Goal: Download file/media

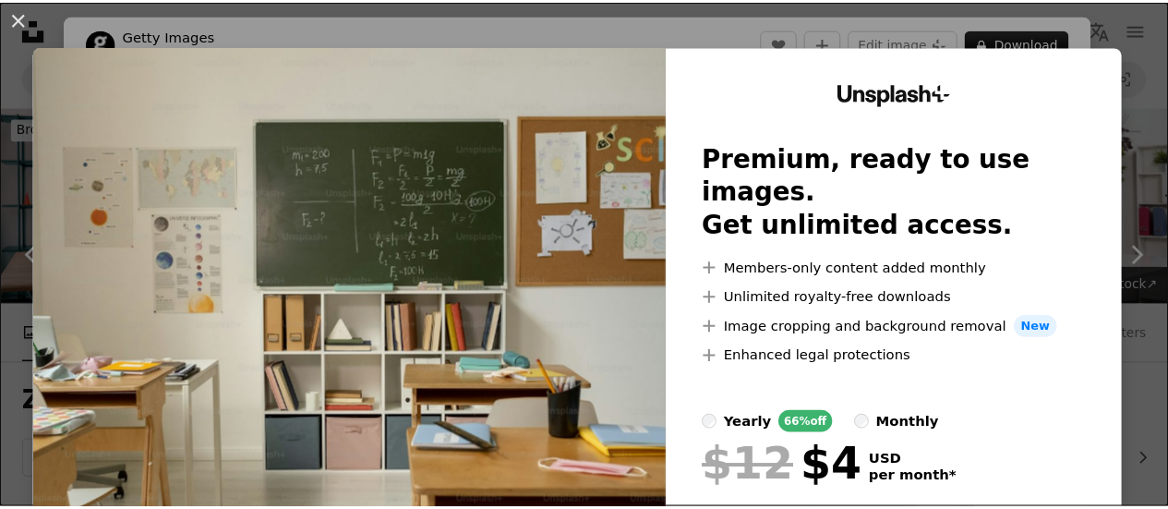
scroll to position [2068, 0]
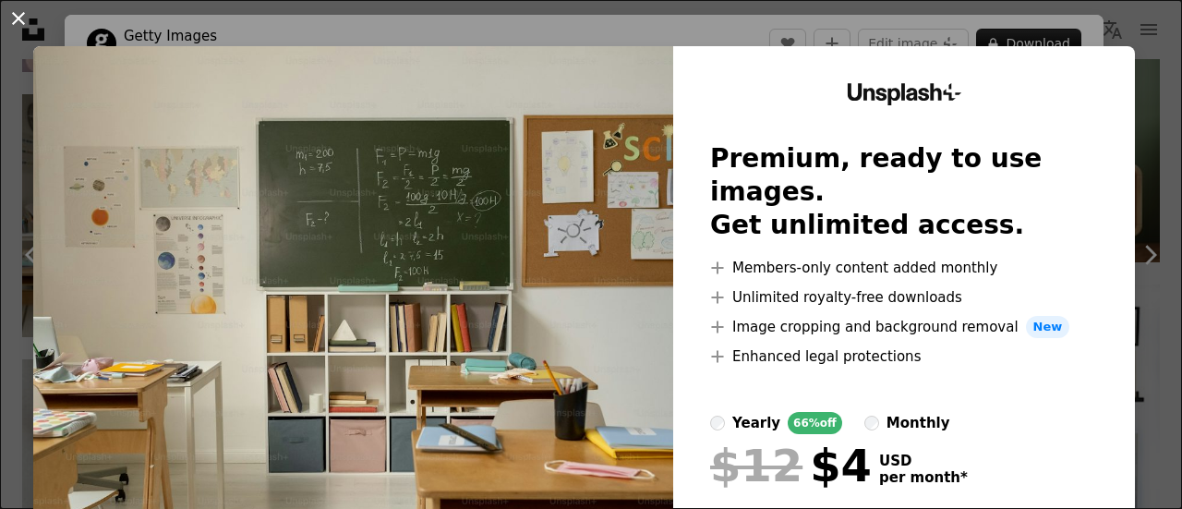
click at [23, 15] on button "An X shape" at bounding box center [18, 18] width 22 height 22
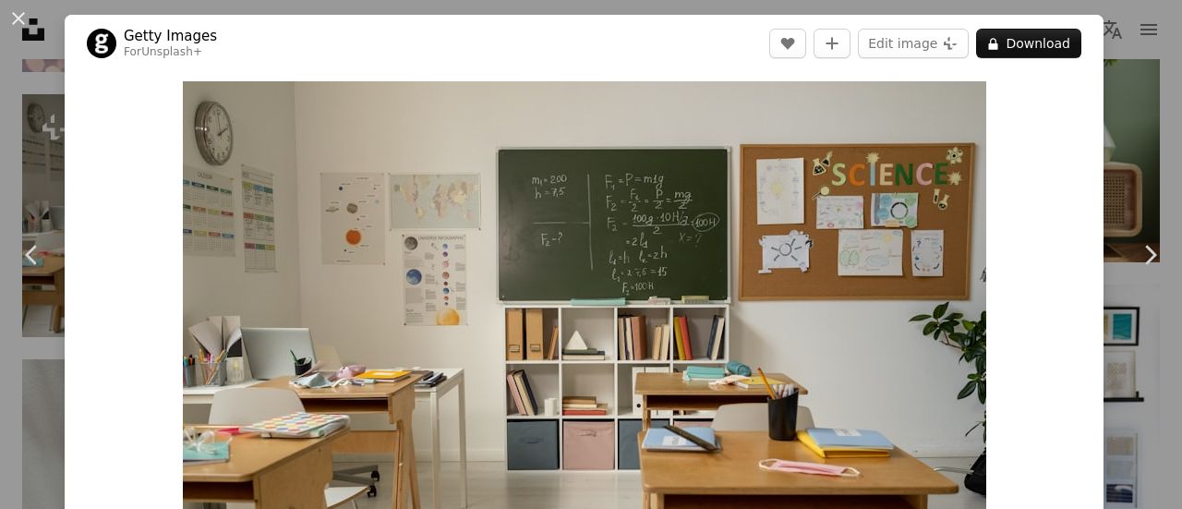
click at [23, 15] on button "An X shape" at bounding box center [18, 18] width 22 height 22
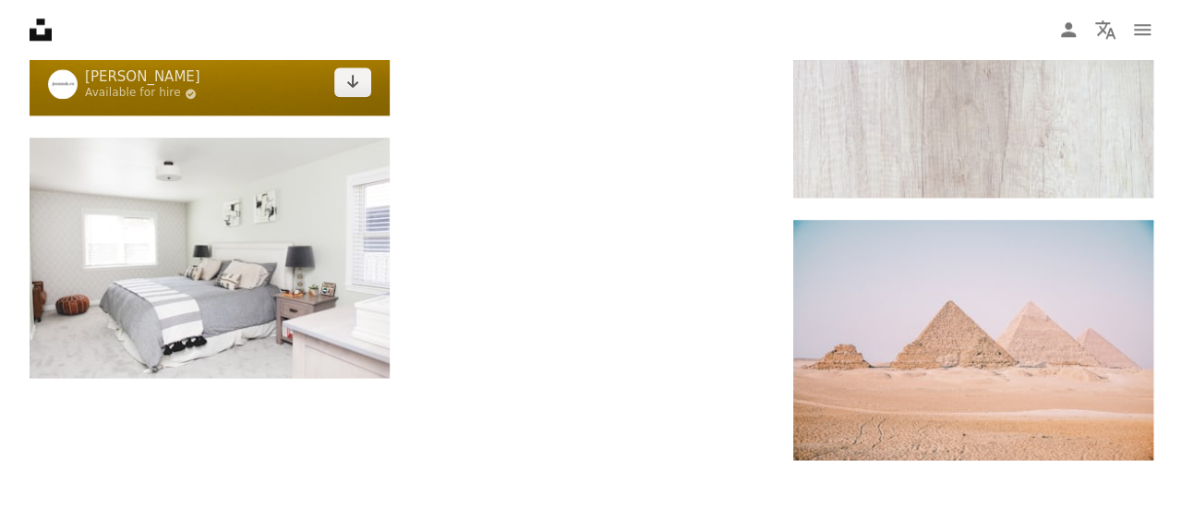
scroll to position [4337, 0]
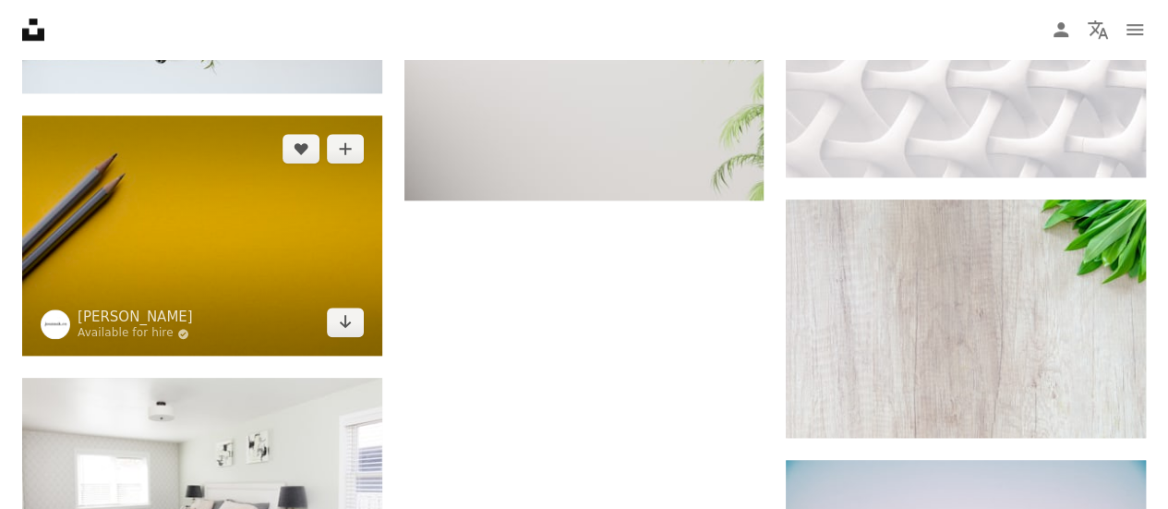
click at [337, 193] on img at bounding box center [202, 235] width 360 height 240
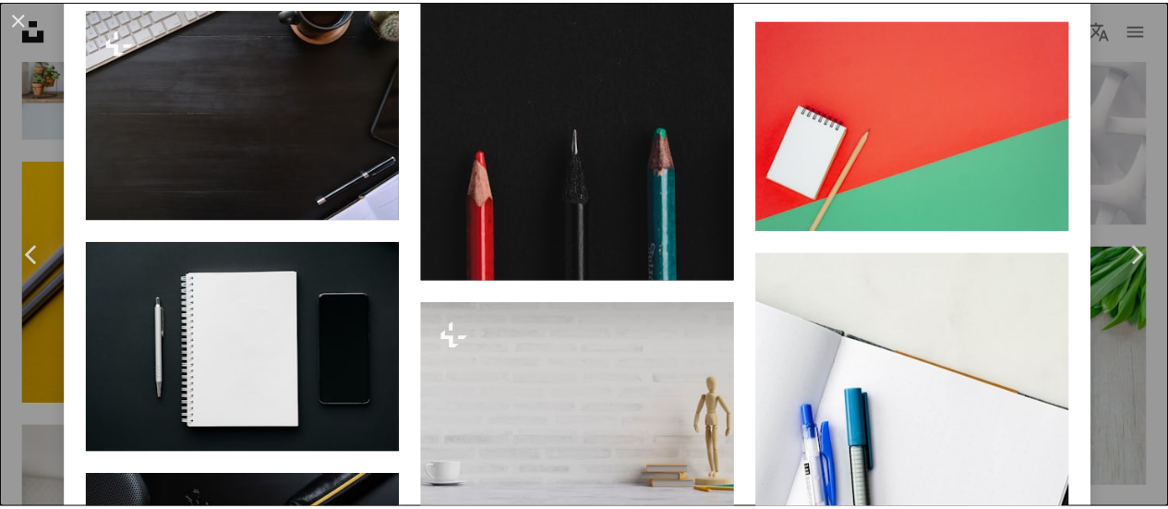
scroll to position [3435, 0]
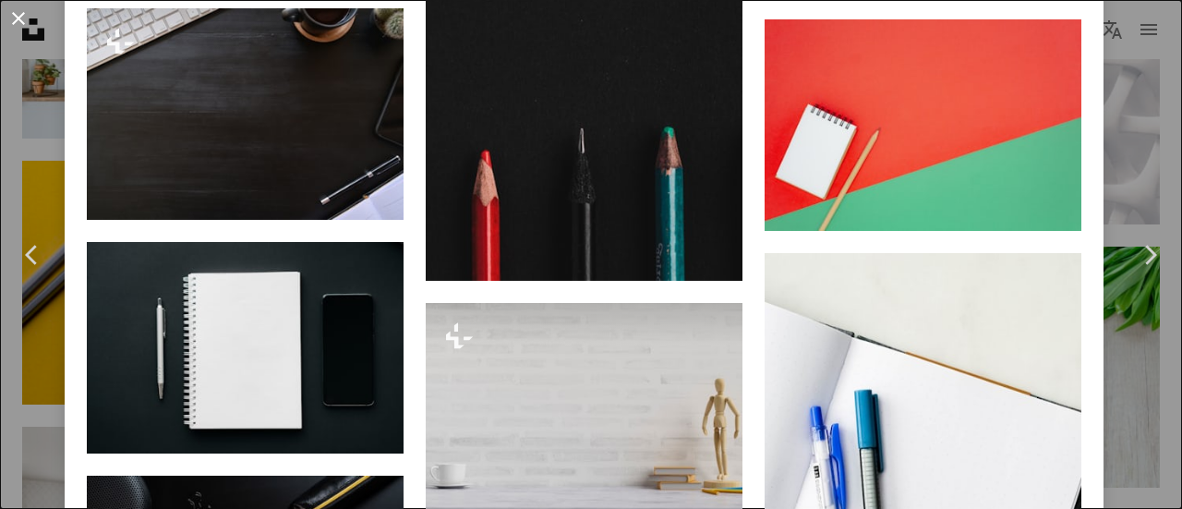
click at [18, 27] on button "An X shape" at bounding box center [18, 18] width 22 height 22
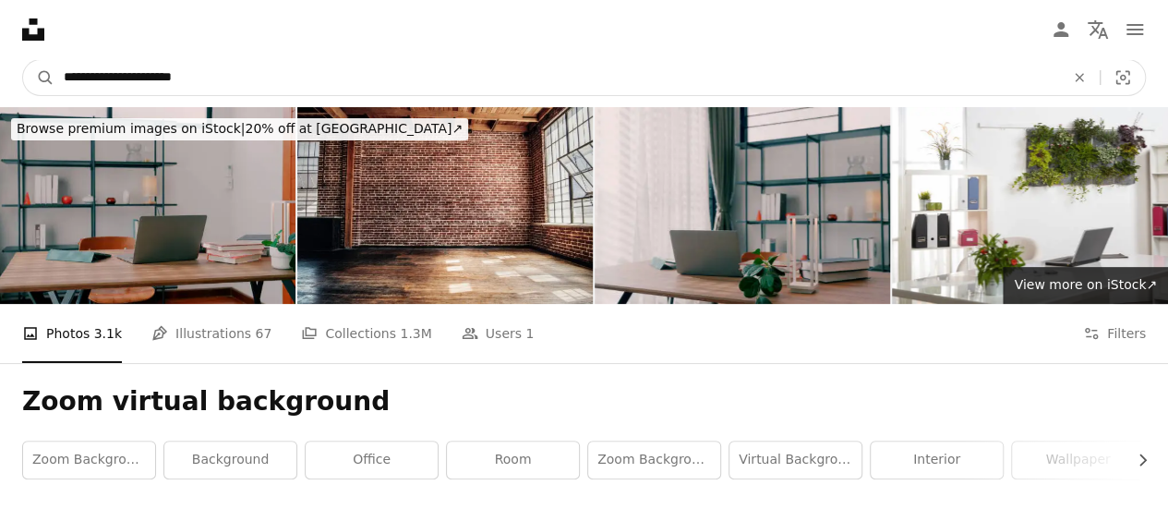
click at [217, 69] on input "**********" at bounding box center [556, 77] width 1005 height 35
type input "**********"
click at [23, 60] on button "A magnifying glass" at bounding box center [38, 77] width 31 height 35
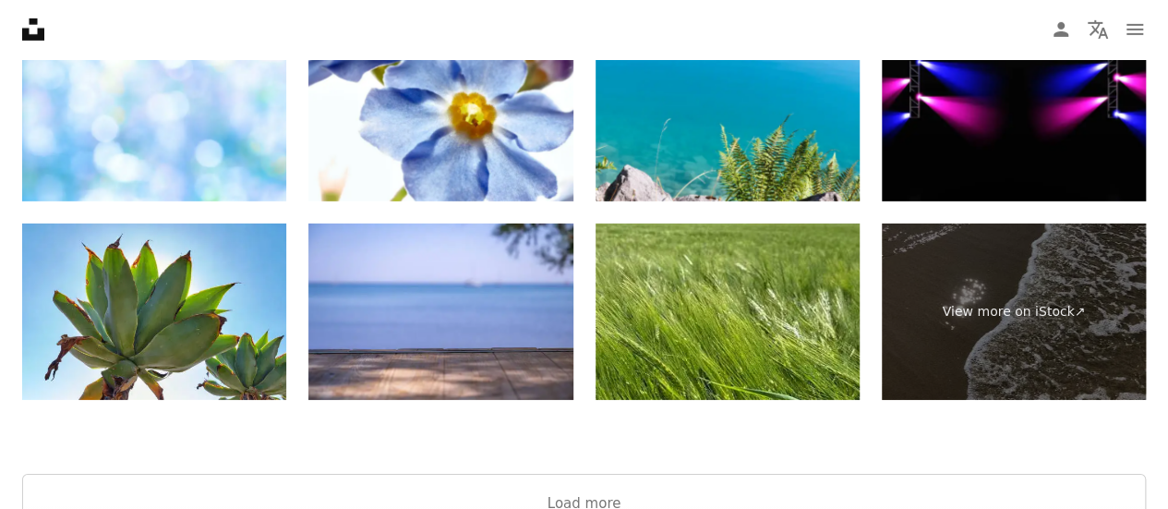
scroll to position [3265, 0]
